Goal: Transaction & Acquisition: Purchase product/service

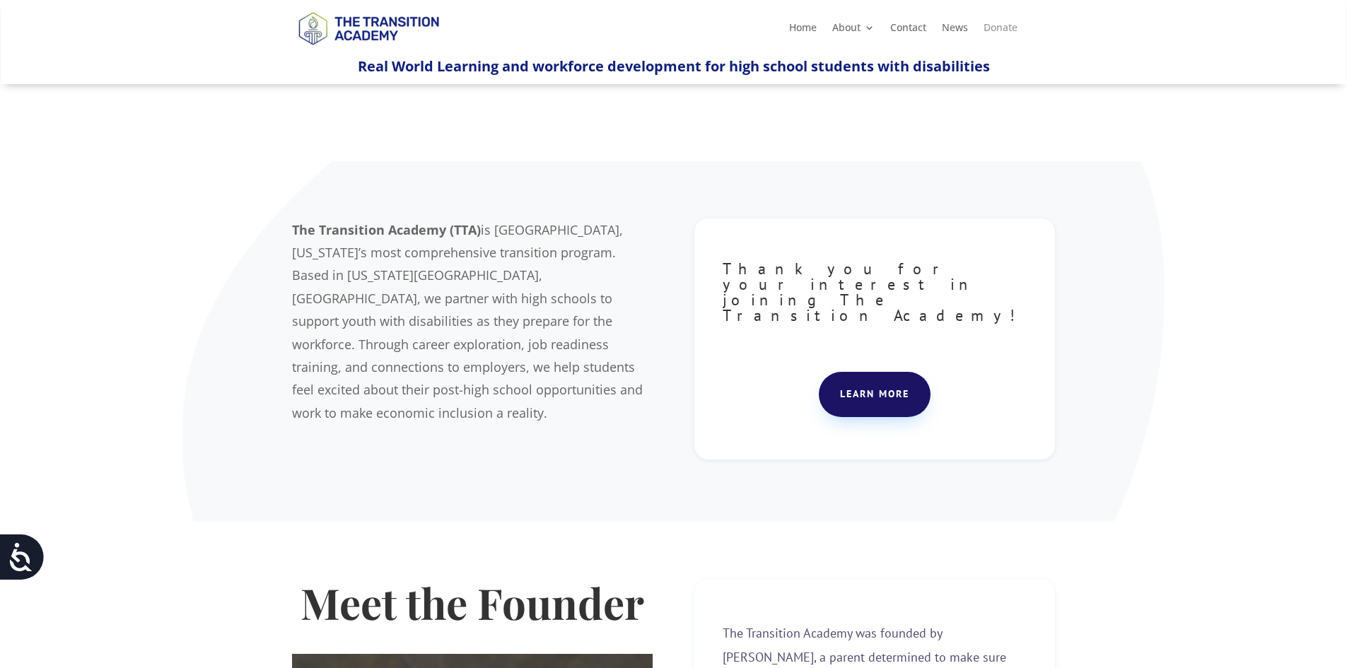
click at [993, 30] on link "Donate" at bounding box center [1000, 31] width 34 height 16
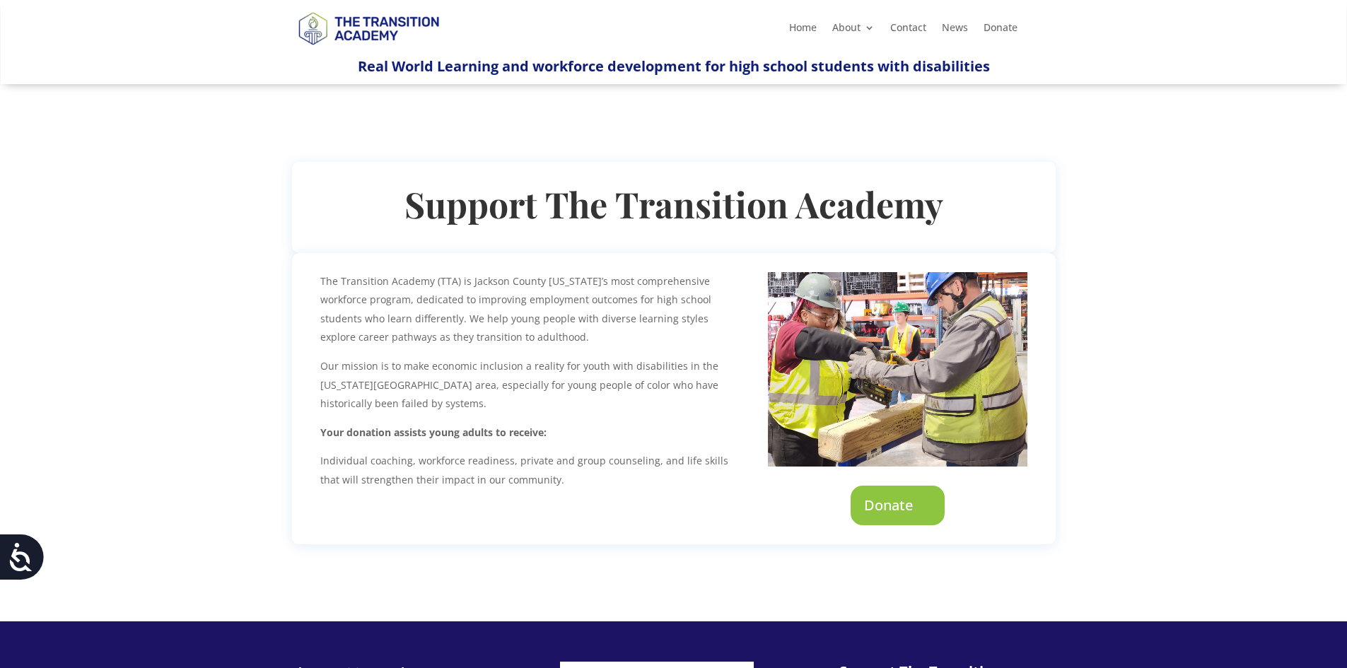
click at [884, 508] on link "Donate" at bounding box center [897, 506] width 94 height 40
